Goal: Task Accomplishment & Management: Manage account settings

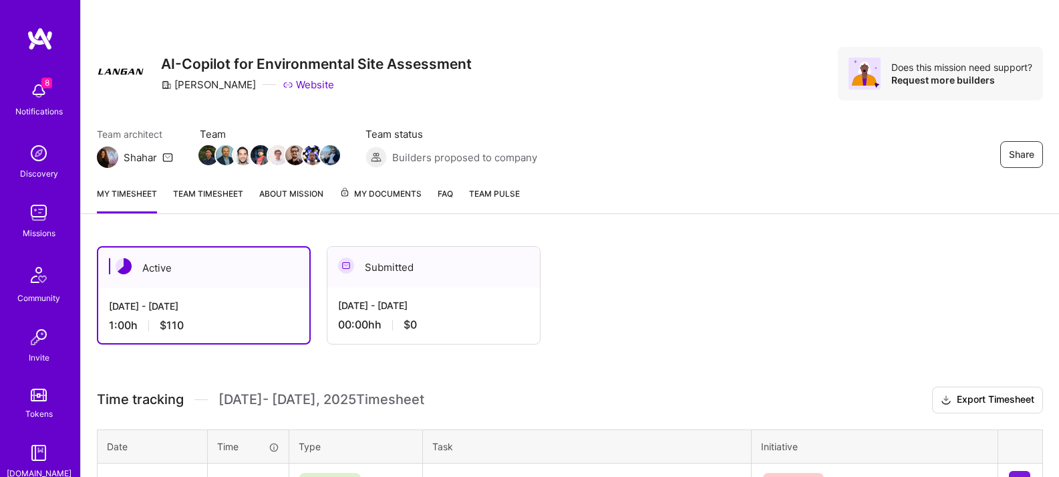
scroll to position [182, 0]
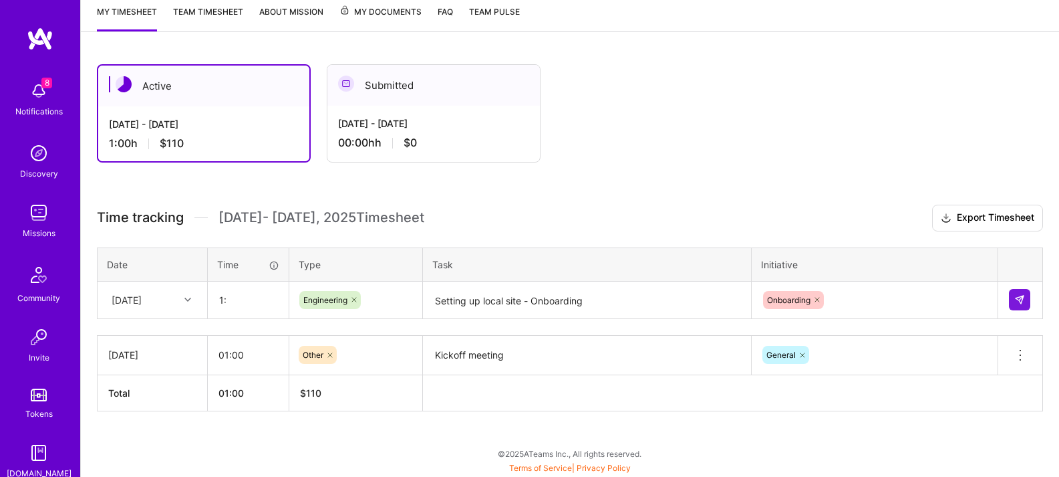
type input "1"
type input "06:00"
click at [621, 299] on textarea "Setting up local site - Onboarding" at bounding box center [586, 300] width 325 height 35
click at [1021, 298] on img at bounding box center [1020, 299] width 11 height 11
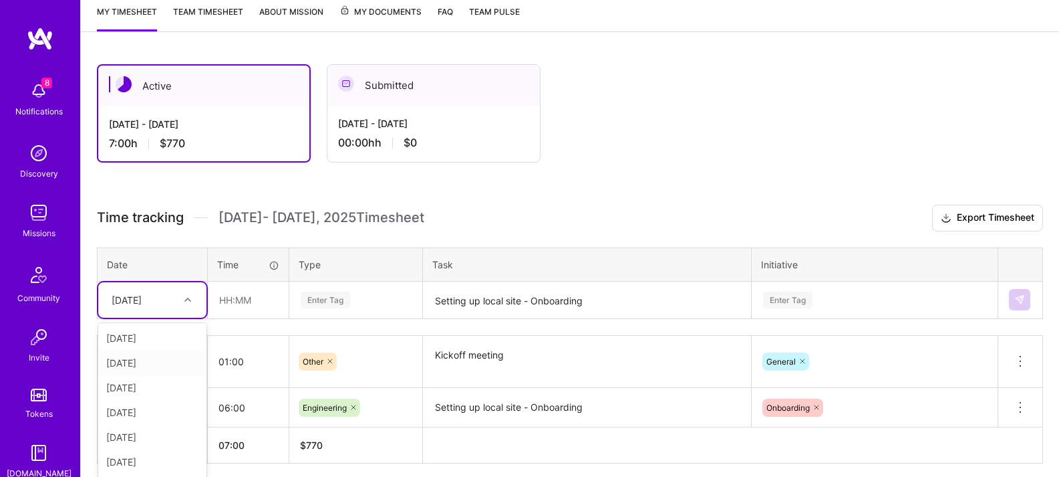
scroll to position [234, 0]
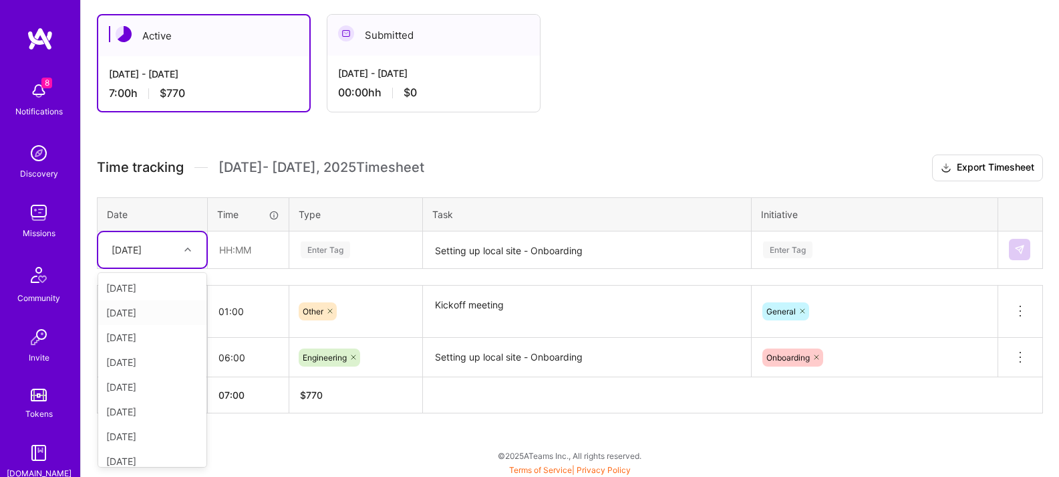
click at [182, 267] on div "option [DATE], selected. option [DATE] focused, 2 of 10. 9 results available. U…" at bounding box center [152, 249] width 108 height 35
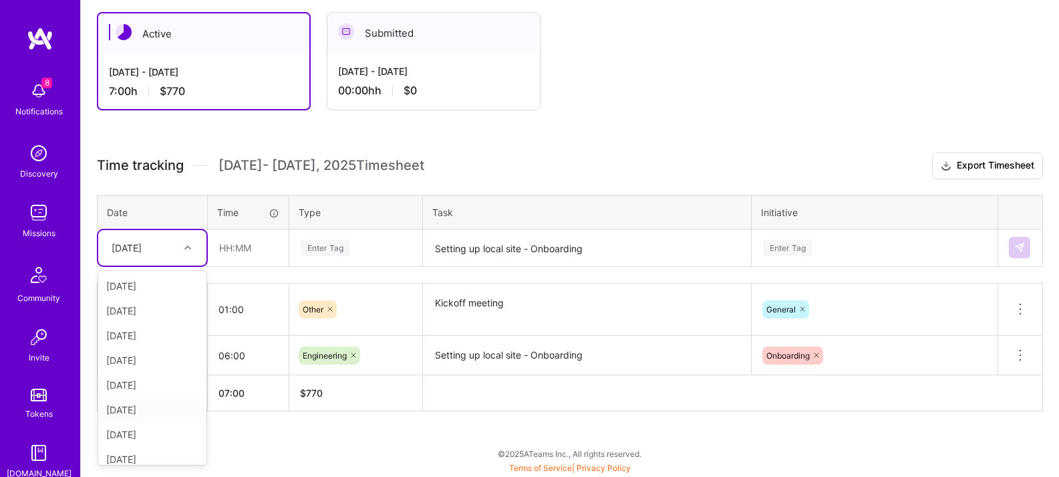
click at [164, 413] on div "[DATE]" at bounding box center [152, 409] width 108 height 25
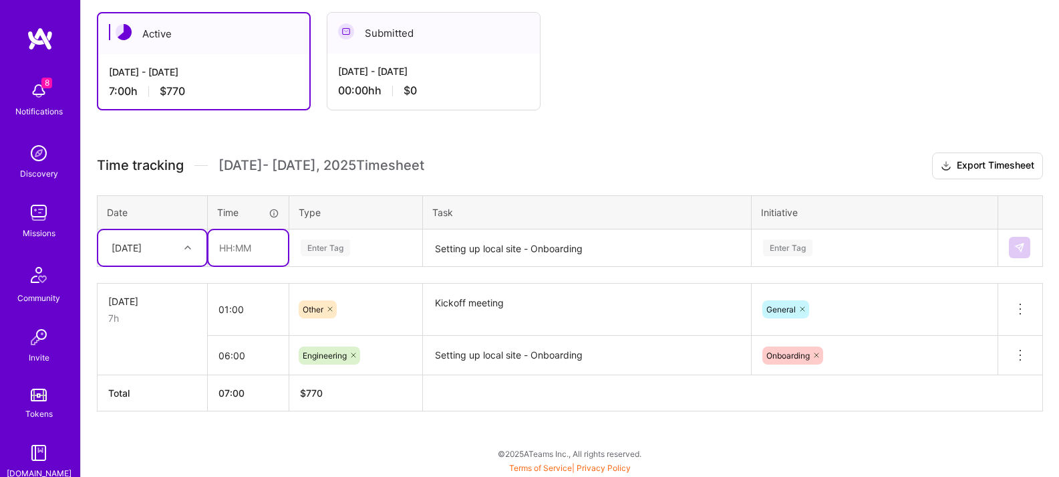
click at [221, 251] on input "text" at bounding box center [249, 247] width 80 height 35
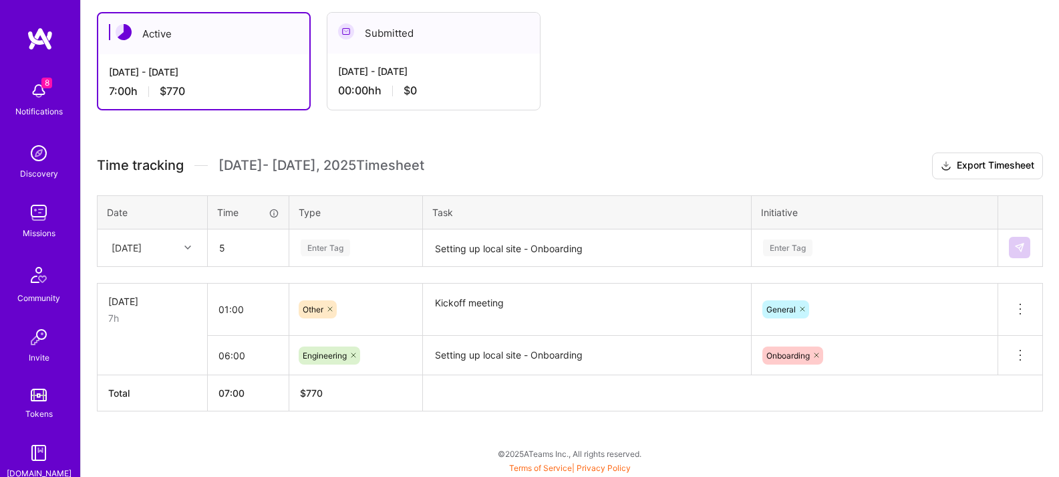
type input "05:00"
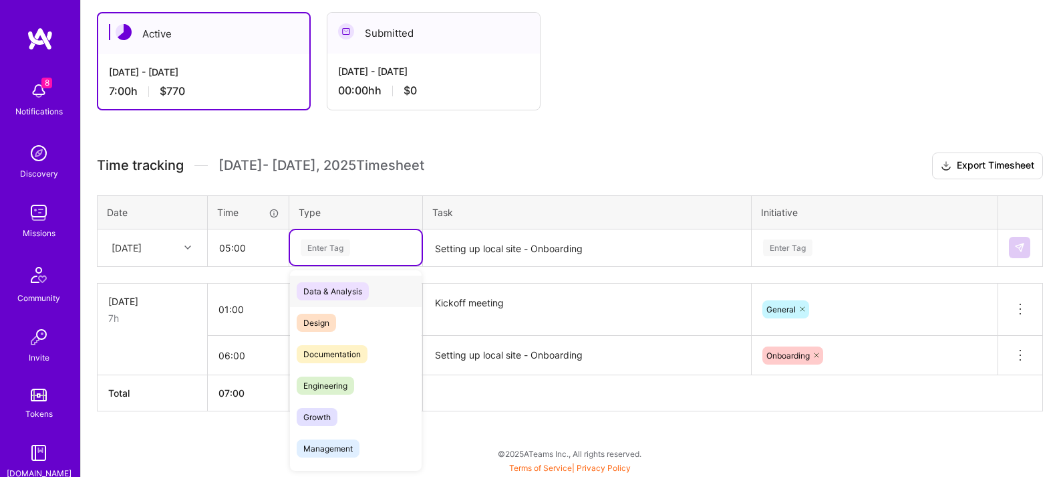
click at [384, 253] on div "Enter Tag" at bounding box center [355, 247] width 113 height 17
click at [319, 384] on span "Engineering" at bounding box center [325, 385] width 57 height 18
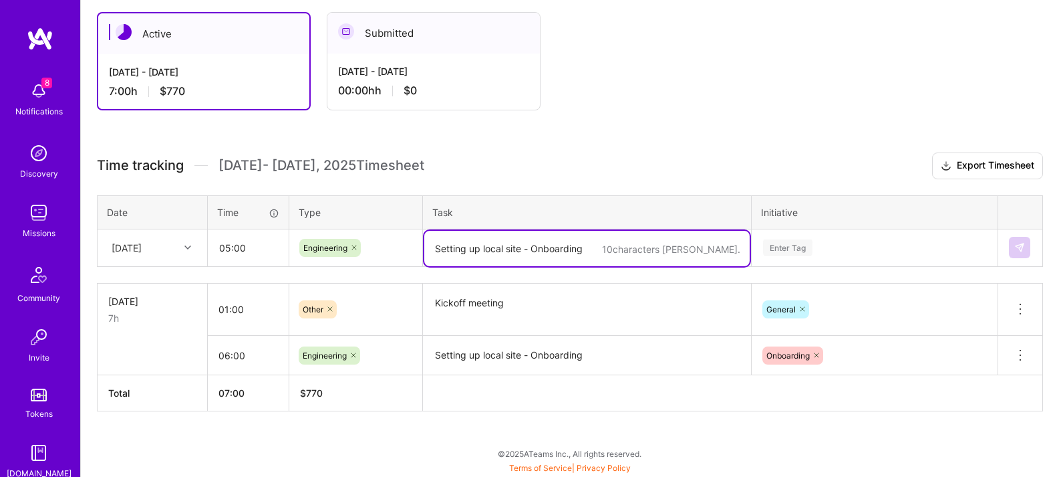
click at [494, 249] on textarea "Setting up local site - Onboarding" at bounding box center [586, 248] width 325 height 35
type textarea "Creating reports locally - Onboarding"
click at [812, 247] on div "Enter Tag" at bounding box center [875, 247] width 245 height 35
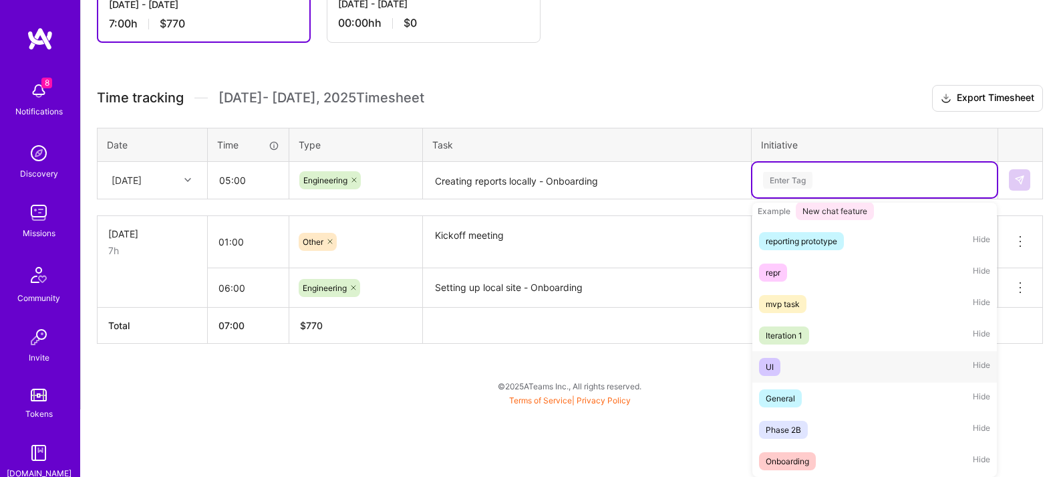
scroll to position [251, 0]
click at [789, 459] on div "Onboarding" at bounding box center [787, 461] width 43 height 14
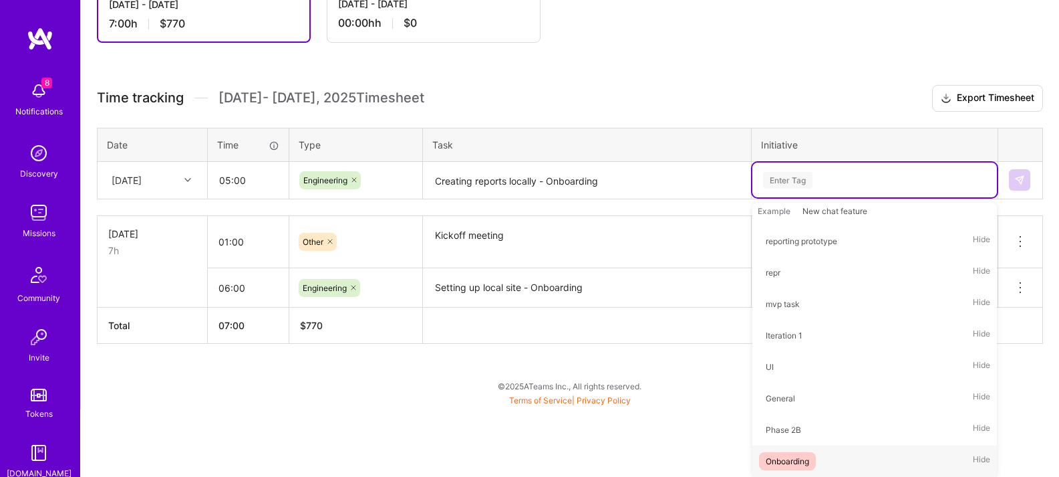
scroll to position [234, 0]
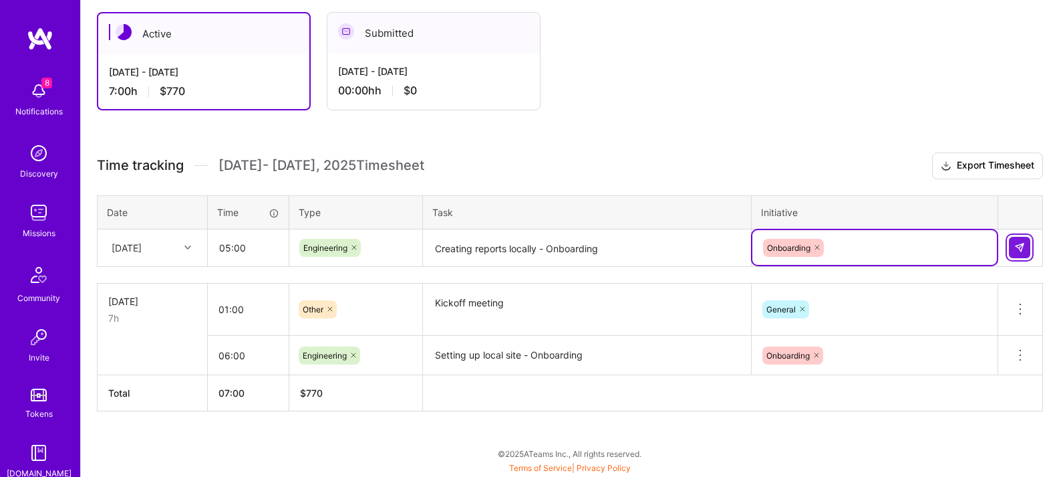
click at [1023, 242] on img at bounding box center [1020, 247] width 11 height 11
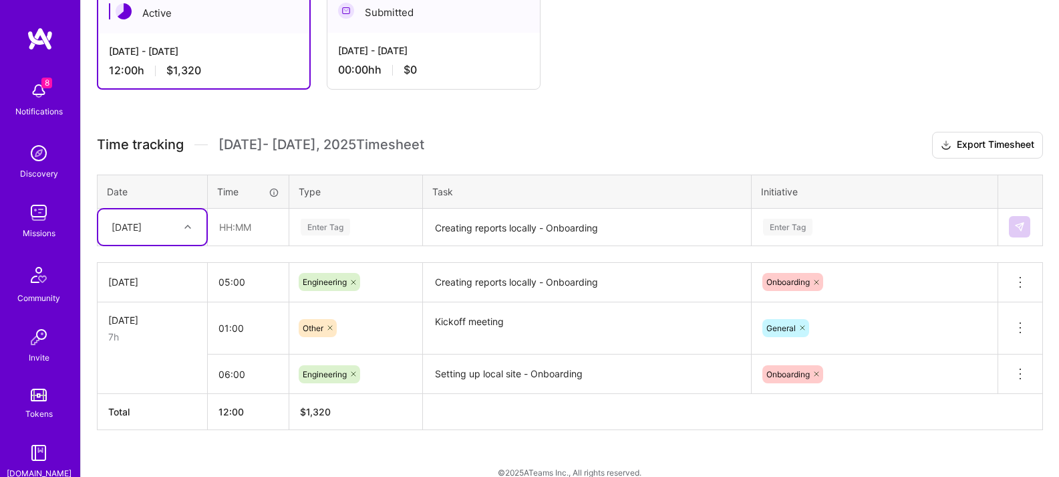
scroll to position [273, 0]
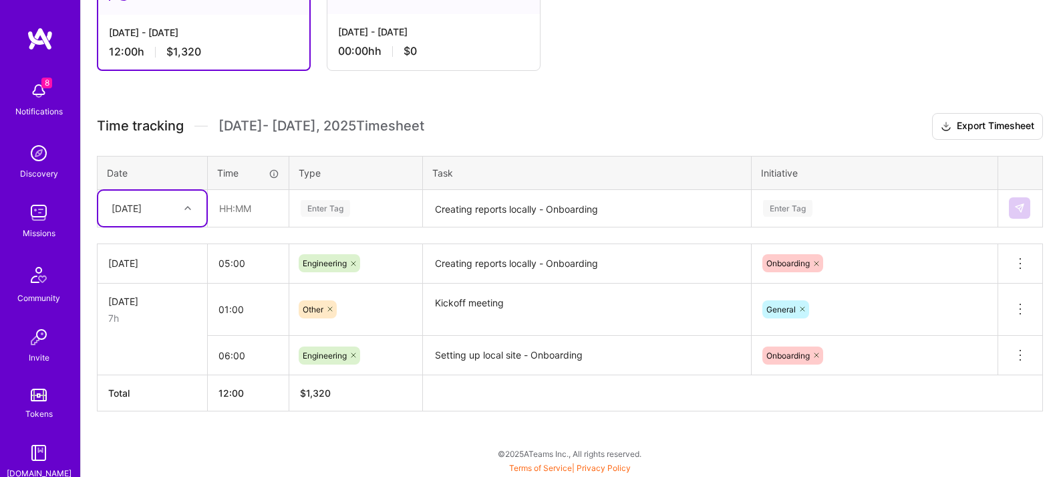
click at [418, 435] on div "Active [DATE] - [DATE] 12:00 h $1,320 Submitted [DATE] - [DATE] 00:00h h $0 Tim…" at bounding box center [570, 217] width 978 height 520
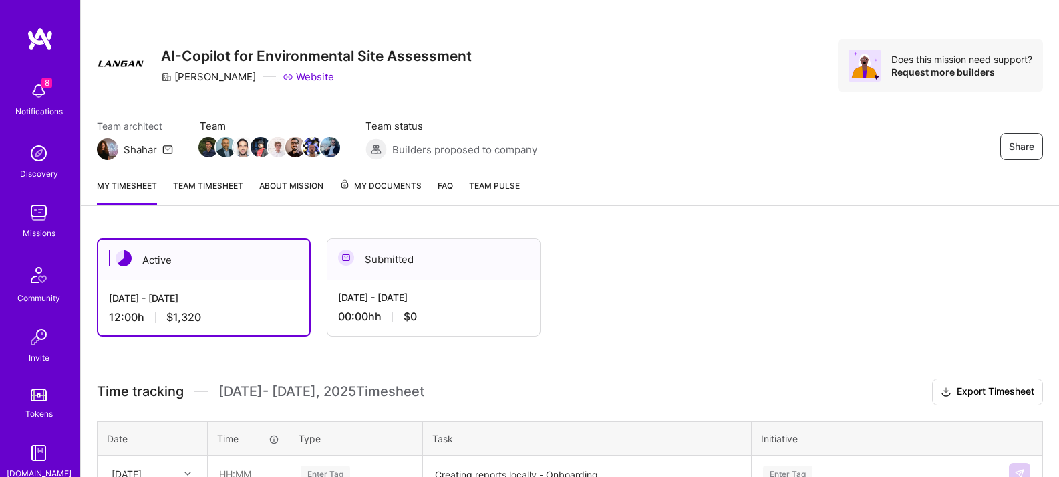
scroll to position [0, 0]
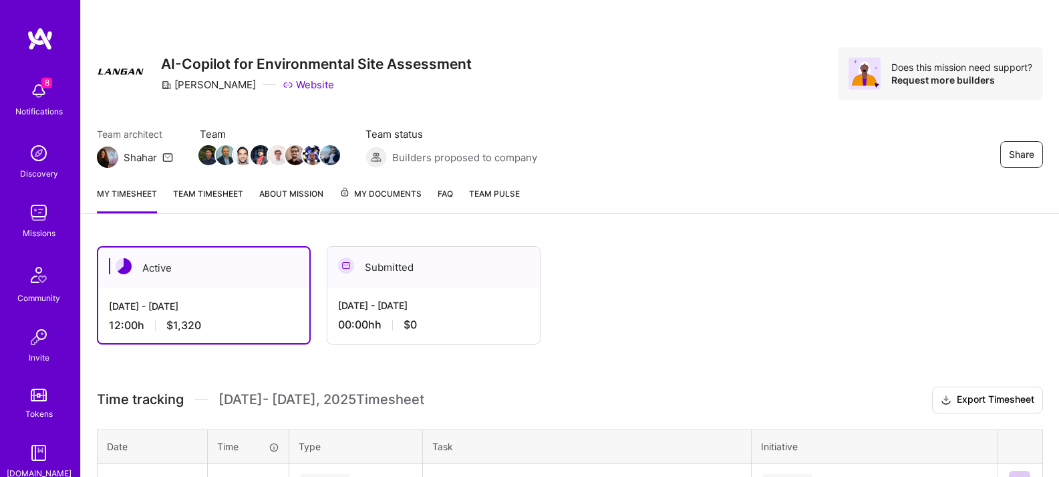
click at [239, 188] on link "Team timesheet" at bounding box center [208, 199] width 70 height 27
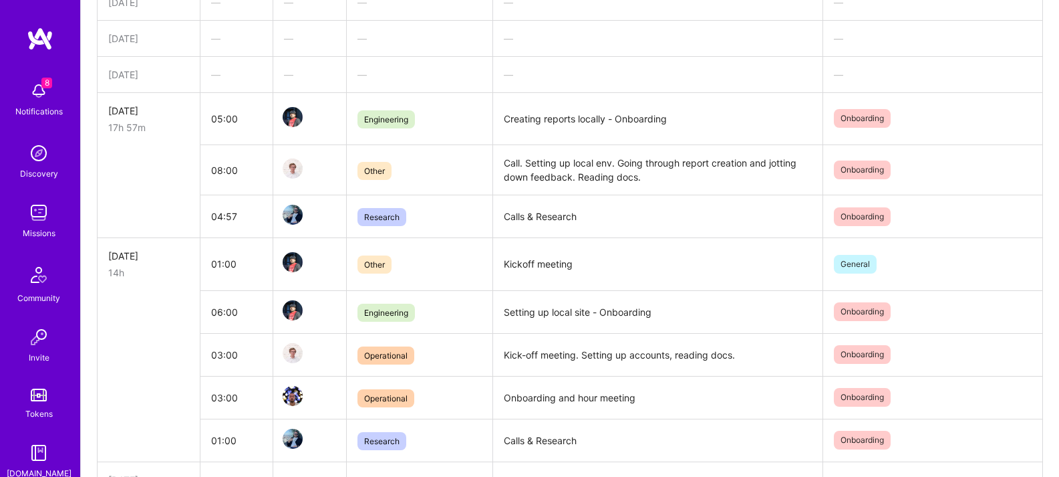
scroll to position [422, 0]
click at [186, 124] on div "17h 57m" at bounding box center [148, 129] width 81 height 14
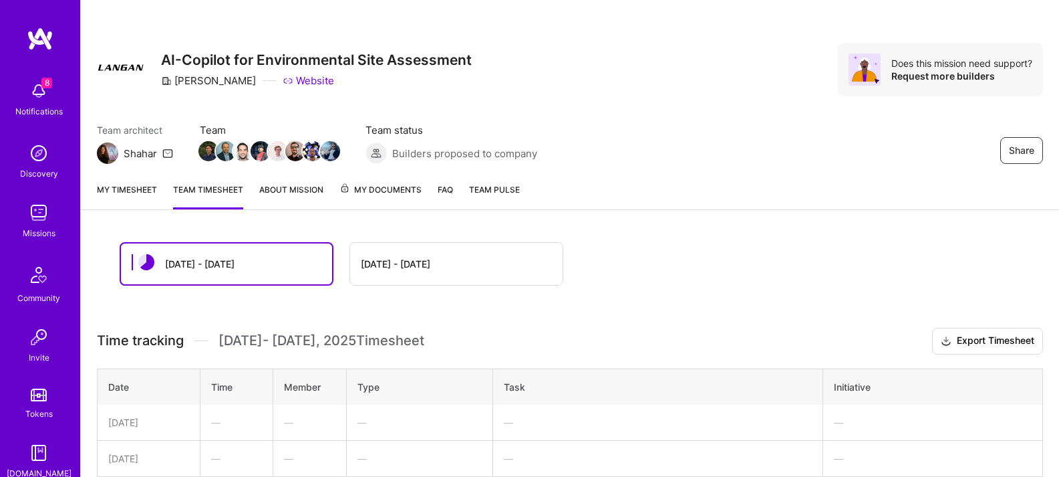
scroll to position [0, 0]
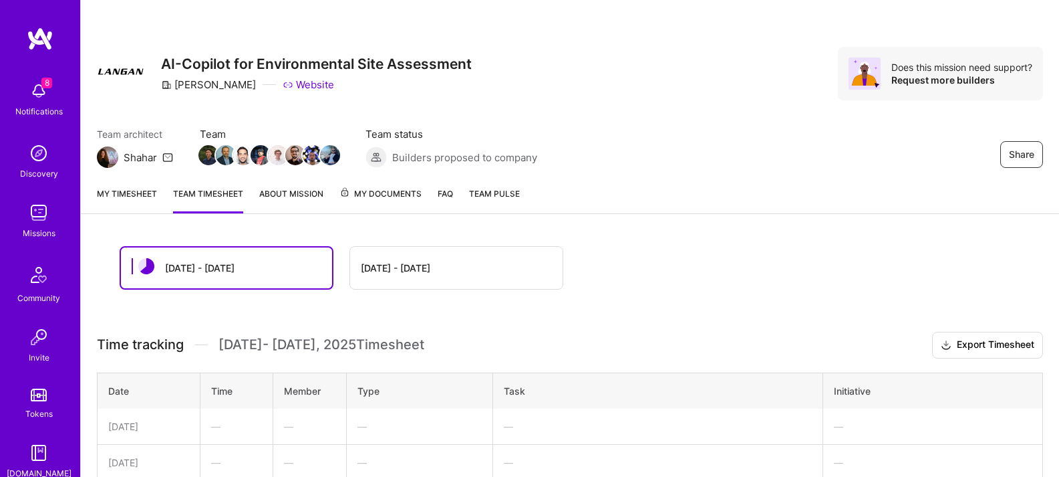
click at [123, 201] on link "My timesheet" at bounding box center [127, 199] width 60 height 27
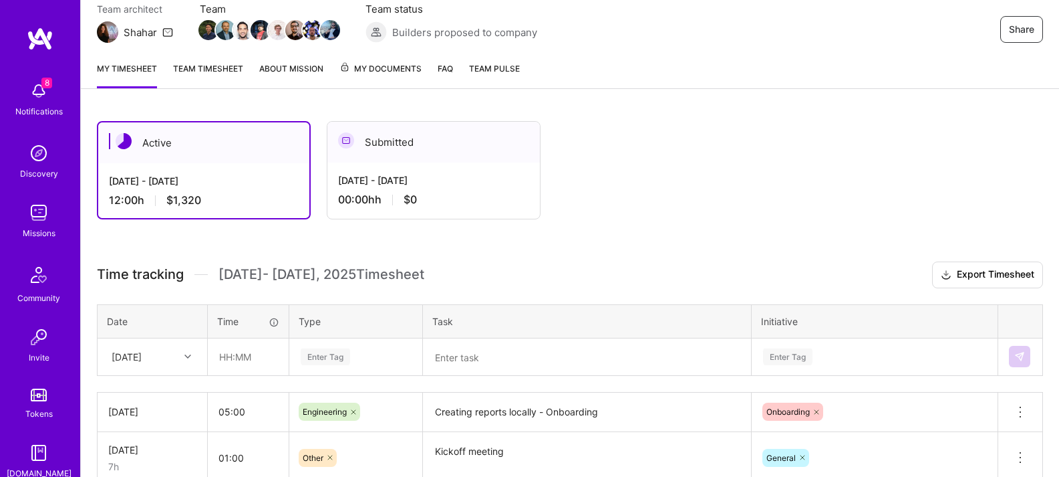
scroll to position [273, 0]
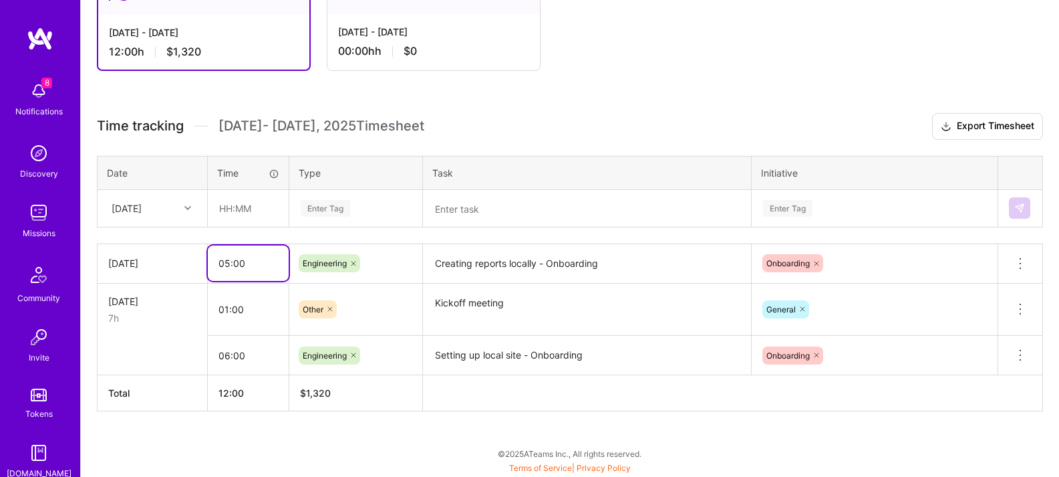
click at [223, 268] on input "05:00" at bounding box center [248, 262] width 81 height 35
click at [229, 259] on input "05:00" at bounding box center [248, 262] width 81 height 35
click at [229, 356] on input "06:00" at bounding box center [248, 355] width 81 height 35
type input "05:30"
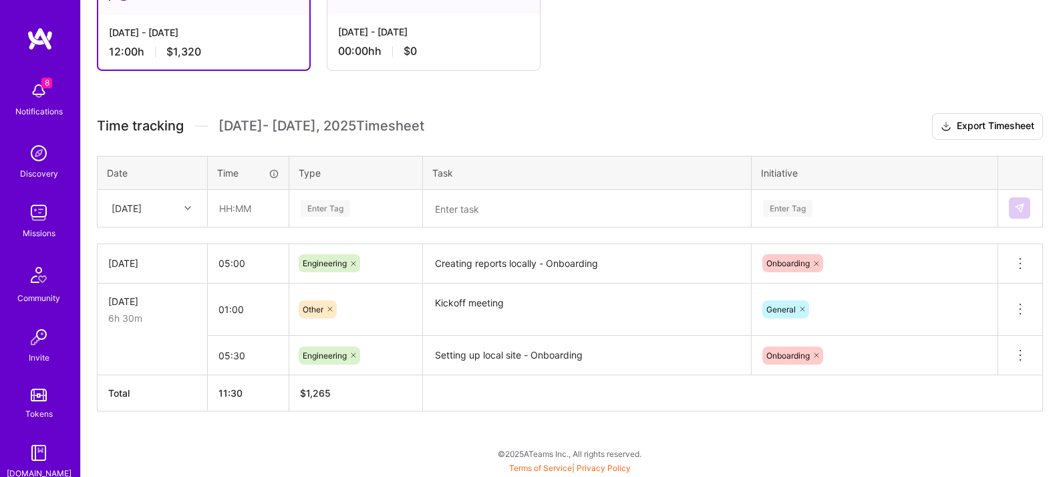
click at [931, 315] on div "General" at bounding box center [875, 308] width 246 height 35
click at [364, 360] on div "Active [DATE] - [DATE] 11:30 h $1,265 Submitted [DATE] - [DATE] 00:00h h $0 Tim…" at bounding box center [570, 217] width 978 height 520
click at [1019, 352] on icon at bounding box center [1021, 355] width 16 height 16
click at [422, 435] on div "Active [DATE] - [DATE] 11:30 h $1,265 Submitted [DATE] - [DATE] 00:00h h $0 Tim…" at bounding box center [570, 217] width 978 height 520
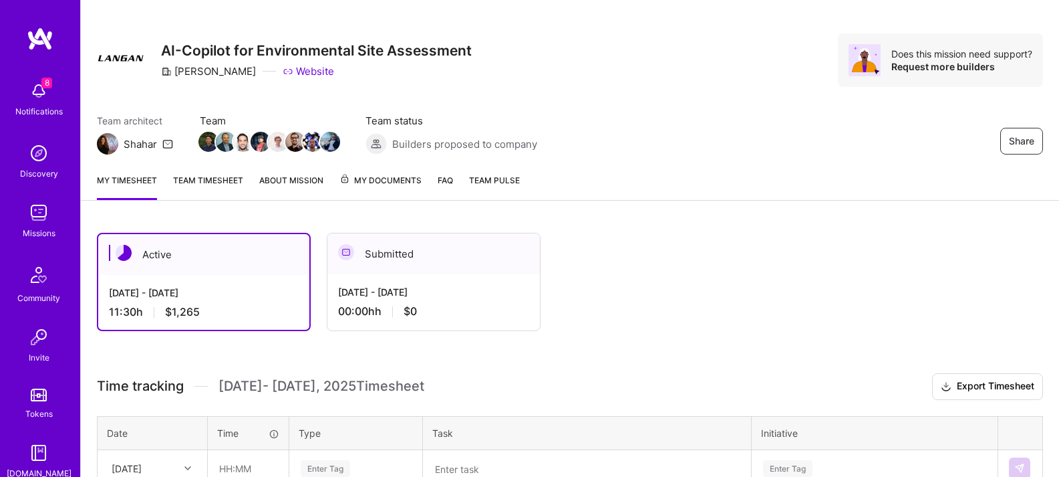
scroll to position [7, 0]
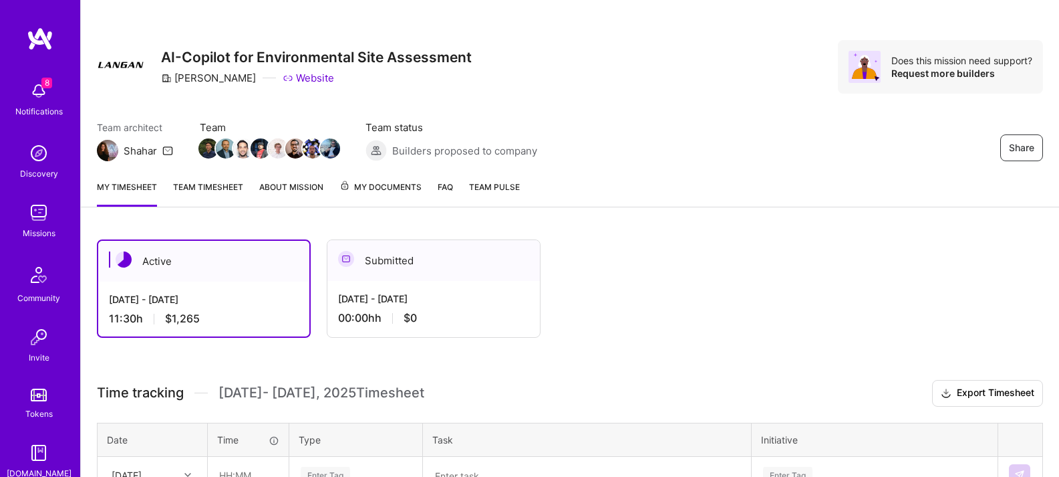
click at [229, 188] on link "Team timesheet" at bounding box center [208, 193] width 70 height 27
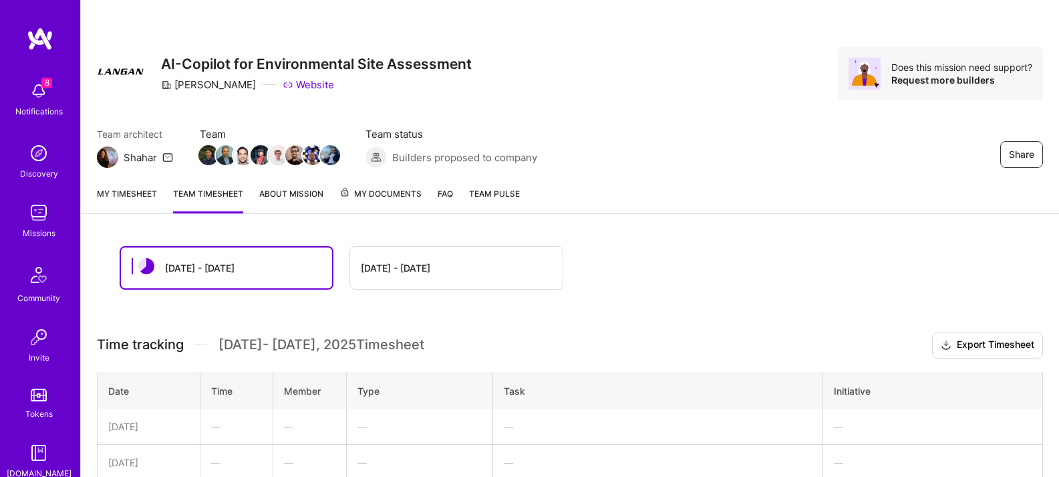
click at [143, 198] on link "My timesheet" at bounding box center [127, 199] width 60 height 27
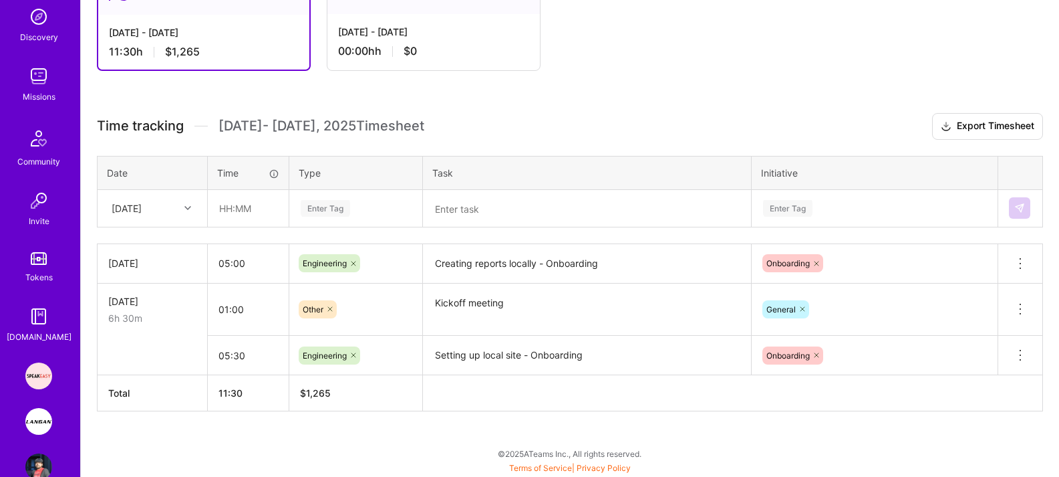
scroll to position [166, 0]
